Goal: Task Accomplishment & Management: Use online tool/utility

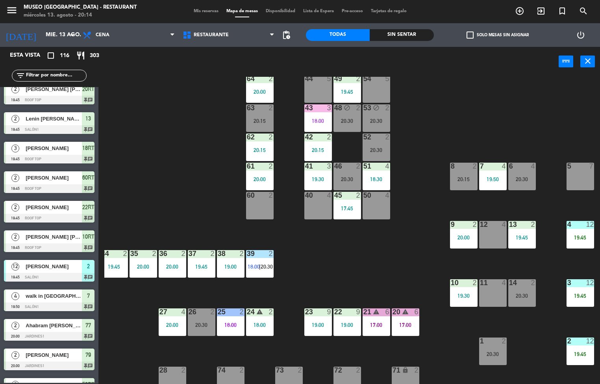
scroll to position [0, 64]
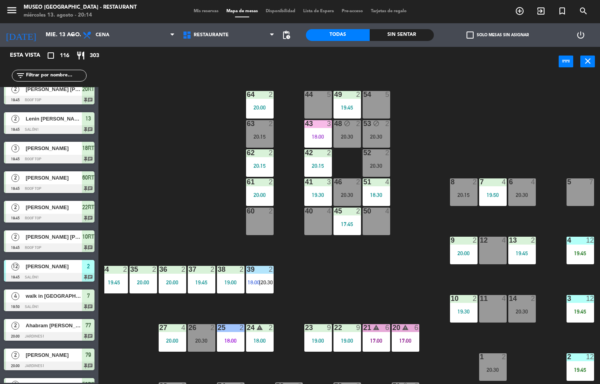
click at [396, 338] on div "17:00" at bounding box center [406, 341] width 28 height 6
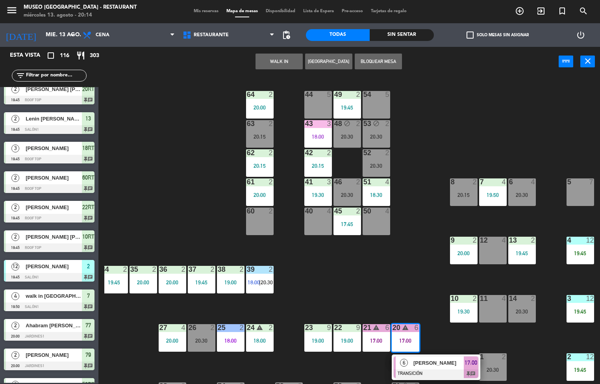
click at [419, 358] on div "[PERSON_NAME]" at bounding box center [438, 362] width 51 height 13
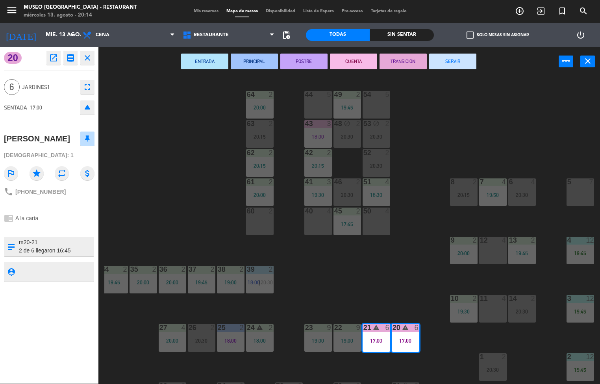
click at [459, 59] on button "SERVIR" at bounding box center [452, 62] width 47 height 16
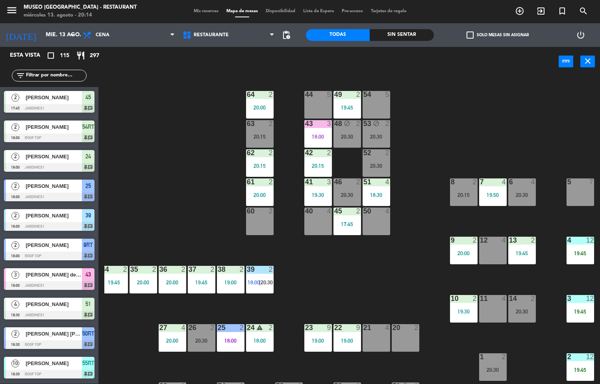
click at [256, 283] on span "18:00" at bounding box center [254, 282] width 12 height 6
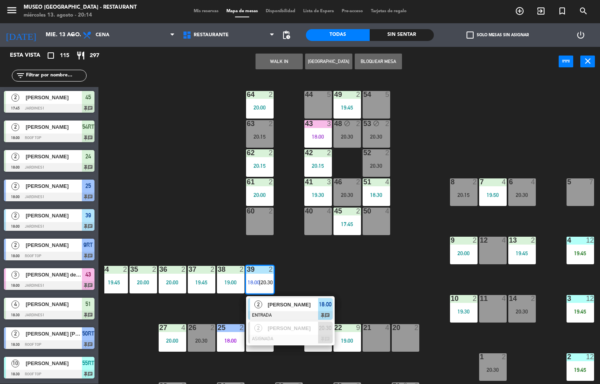
click at [302, 305] on span "[PERSON_NAME]" at bounding box center [293, 304] width 50 height 8
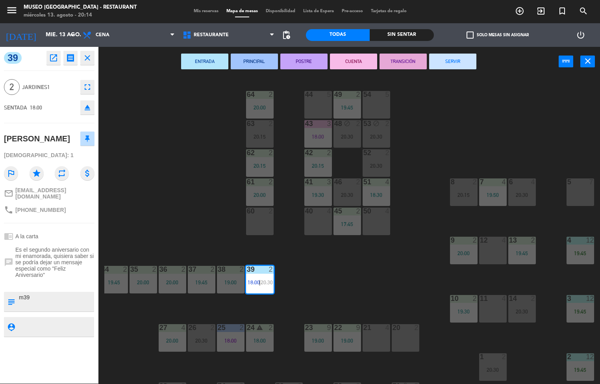
click at [450, 61] on button "SERVIR" at bounding box center [452, 62] width 47 height 16
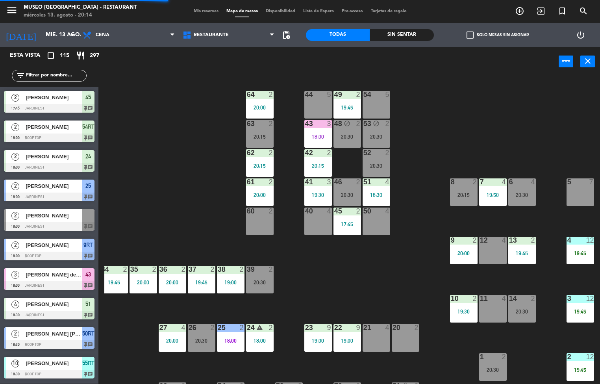
click at [344, 282] on div "44 5 49 2 19:45 54 5 64 2 20:00 48 block 2 20:30 53 block 2 20:30 63 2 20:15 43…" at bounding box center [352, 230] width 496 height 307
click at [226, 339] on div "18:00" at bounding box center [231, 341] width 28 height 6
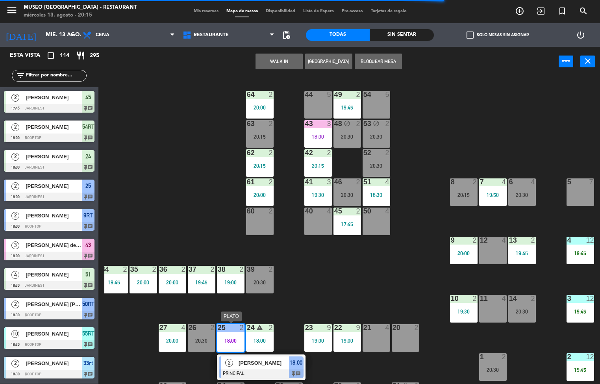
click at [274, 359] on span "[PERSON_NAME]" at bounding box center [264, 363] width 50 height 8
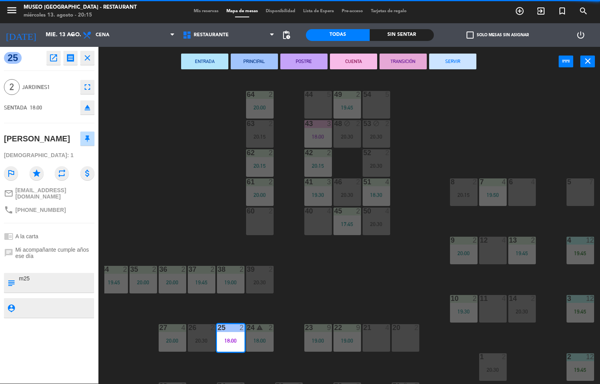
click at [455, 61] on button "SERVIR" at bounding box center [452, 62] width 47 height 16
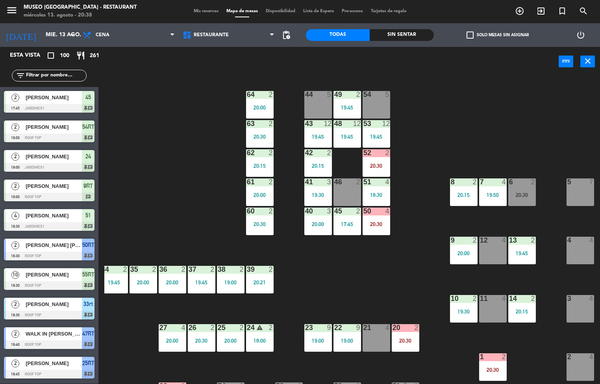
click at [351, 224] on div "17:45" at bounding box center [347, 224] width 28 height 6
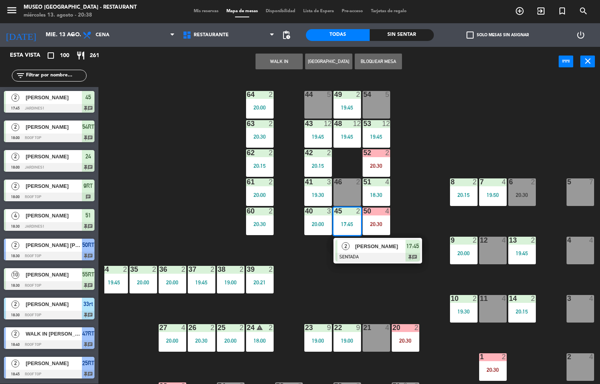
click at [355, 248] on span "[PERSON_NAME]" at bounding box center [380, 246] width 50 height 8
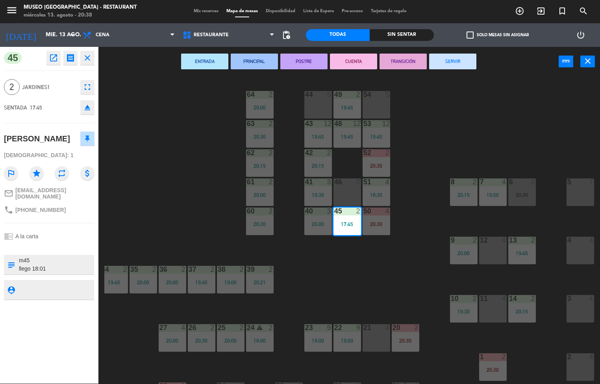
click at [446, 63] on button "SERVIR" at bounding box center [452, 62] width 47 height 16
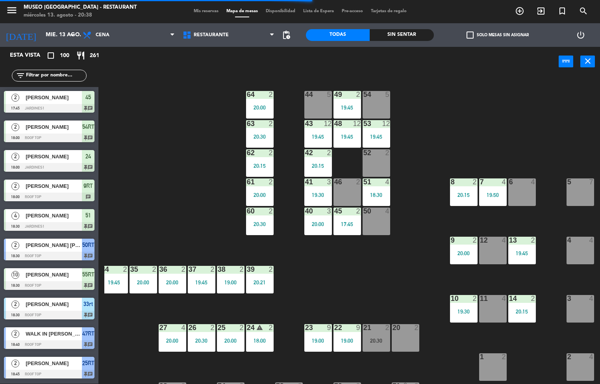
scroll to position [64, 64]
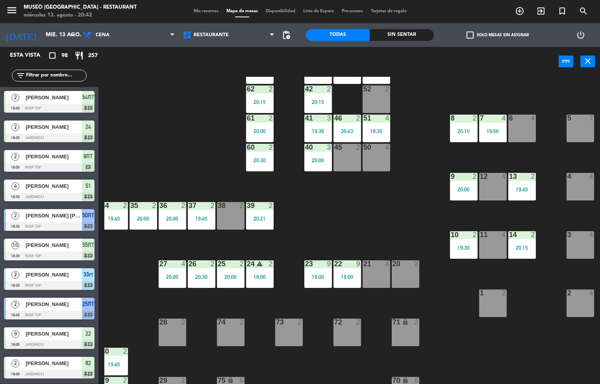
click at [257, 133] on div "20:00" at bounding box center [260, 131] width 28 height 6
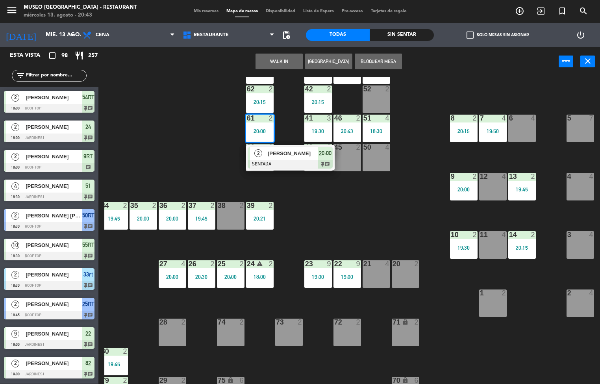
click at [194, 154] on div "44 5 49 2 19:45 54 5 64 2 20:00 48 12 19:45 53 12 19:45 63 2 20:30 43 12 19:45 …" at bounding box center [352, 230] width 496 height 307
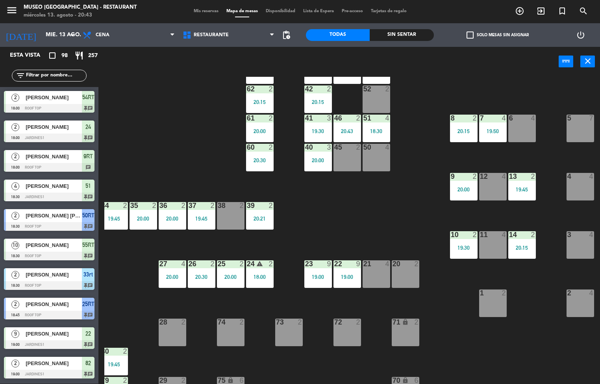
click at [313, 170] on div "40 3 20:00" at bounding box center [318, 158] width 28 height 28
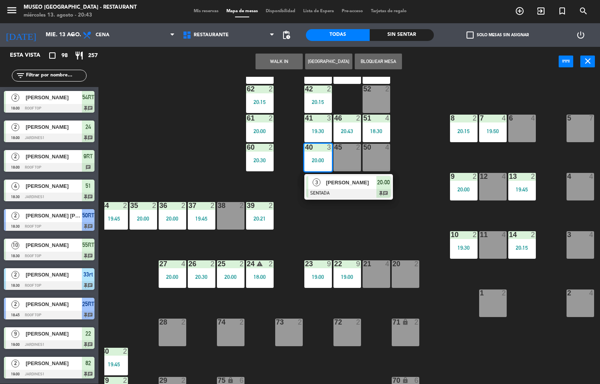
click at [375, 187] on div "[PERSON_NAME]" at bounding box center [350, 182] width 51 height 13
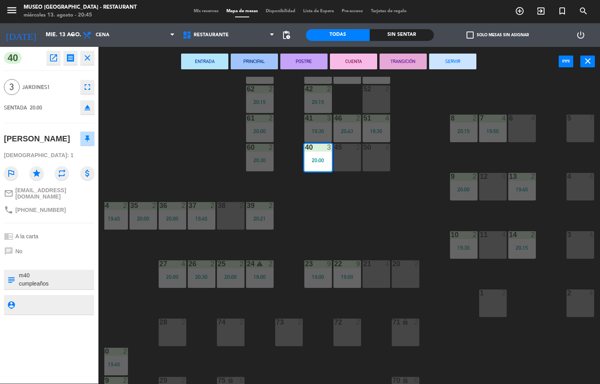
click at [321, 226] on div "44 5 49 2 19:45 54 5 64 2 20:00 48 12 19:45 53 12 19:45 63 2 20:30 43 12 19:45 …" at bounding box center [352, 230] width 496 height 307
click at [258, 157] on div "20:30" at bounding box center [260, 160] width 28 height 6
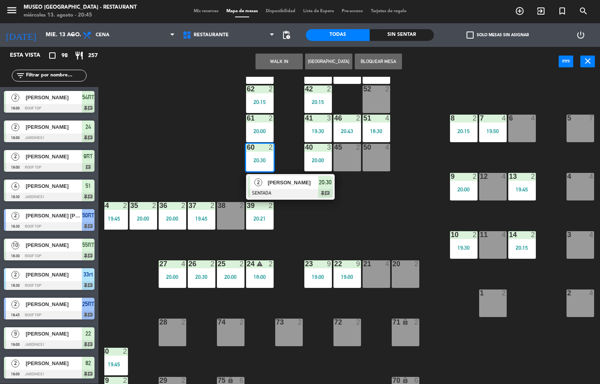
scroll to position [0, 0]
click at [292, 179] on span "[PERSON_NAME]" at bounding box center [293, 182] width 50 height 8
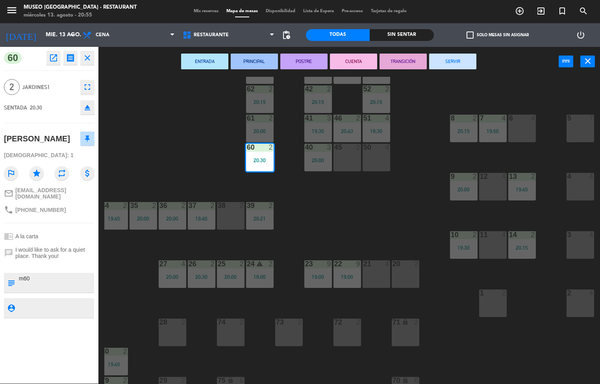
click at [359, 217] on div "44 5 49 2 19:45 54 5 64 2 20:00 48 12 19:45 53 12 19:45 63 2 20:30 43 12 19:45 …" at bounding box center [352, 230] width 496 height 307
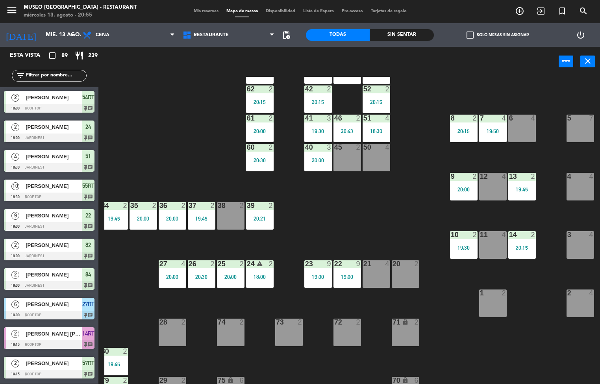
scroll to position [687, 0]
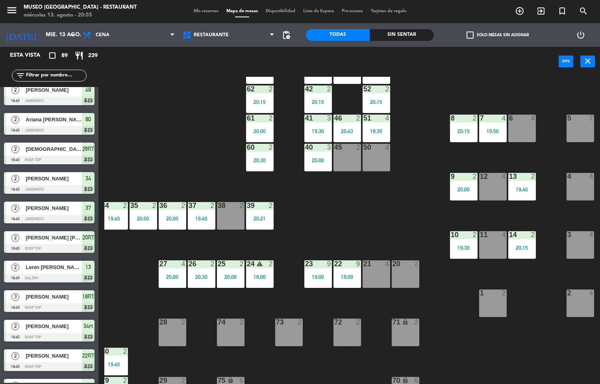
click at [456, 189] on div "20:00" at bounding box center [464, 190] width 28 height 6
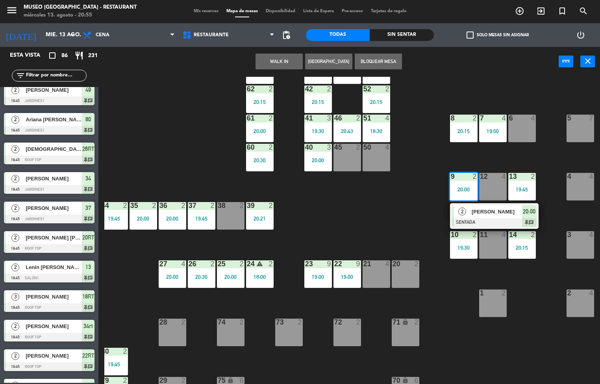
click at [491, 213] on span "[PERSON_NAME]" at bounding box center [497, 211] width 50 height 8
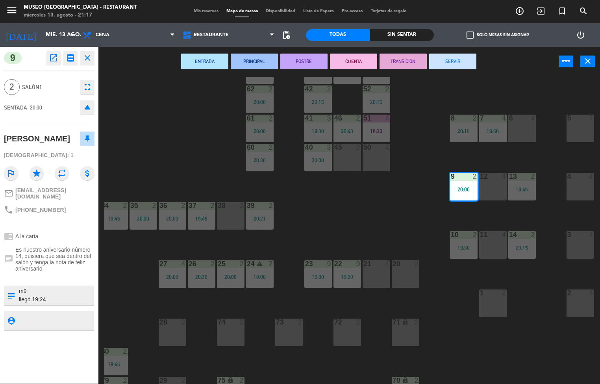
click at [377, 219] on div "44 5 49 2 19:45 54 5 64 2 20:00 48 12 19:45 53 12 19:45 63 2 20:30 43 12 19:45 …" at bounding box center [352, 230] width 496 height 307
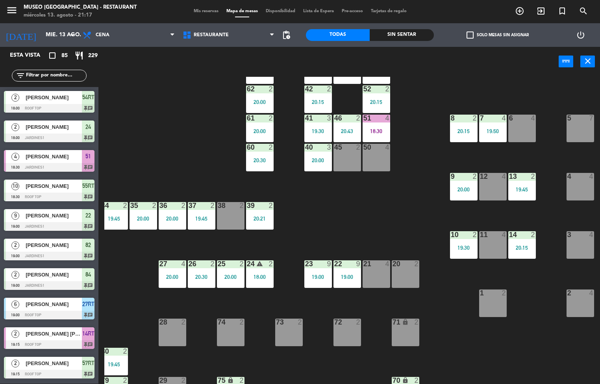
scroll to position [6, 64]
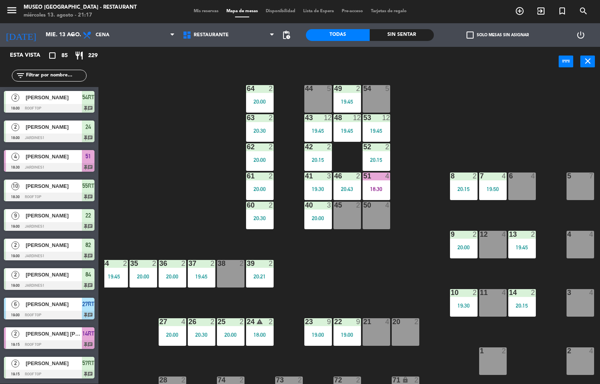
click at [257, 160] on div "20:00" at bounding box center [260, 160] width 28 height 6
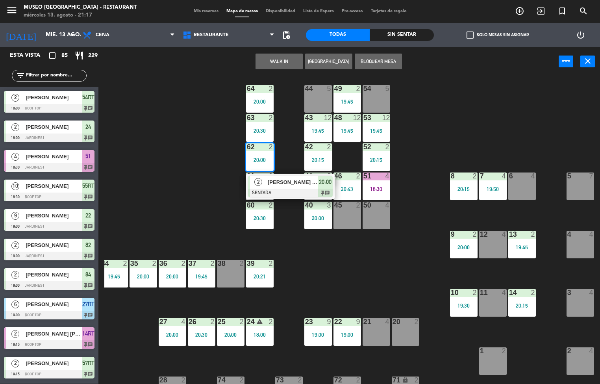
click at [407, 34] on div "Sin sentar" at bounding box center [402, 35] width 64 height 12
